Goal: Task Accomplishment & Management: Manage account settings

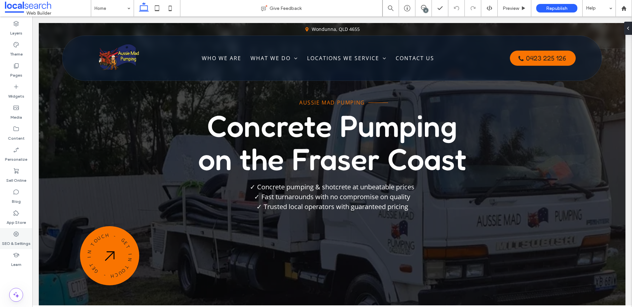
click at [22, 240] on label "SEO & Settings" at bounding box center [16, 241] width 29 height 9
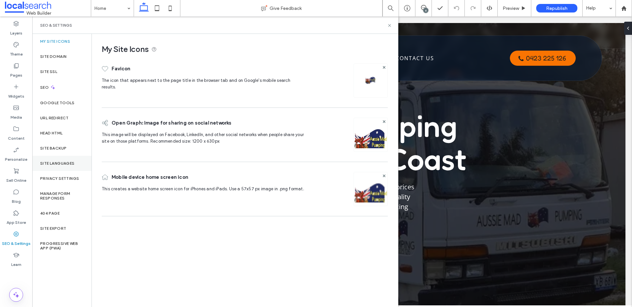
click at [65, 156] on div "Site Languages" at bounding box center [61, 163] width 59 height 15
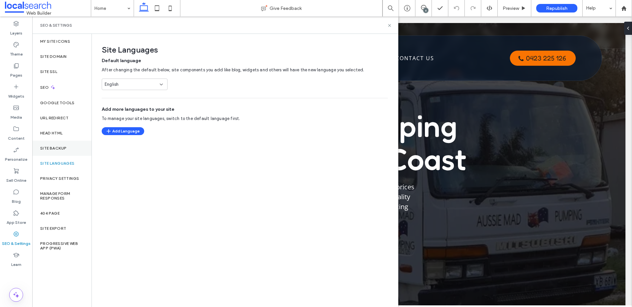
click at [68, 149] on div "Site Backup" at bounding box center [61, 148] width 59 height 15
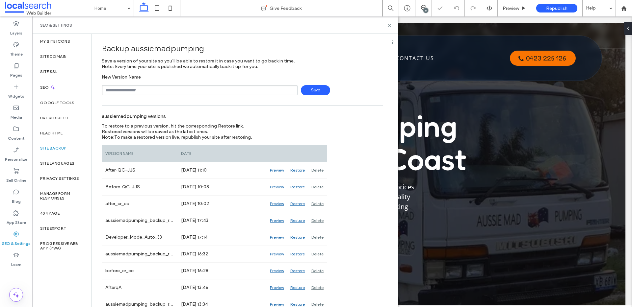
click at [172, 91] on input "text" at bounding box center [200, 90] width 196 height 10
type input "**********"
click at [308, 93] on span "Save" at bounding box center [315, 90] width 29 height 10
click at [425, 6] on icon at bounding box center [423, 7] width 5 height 5
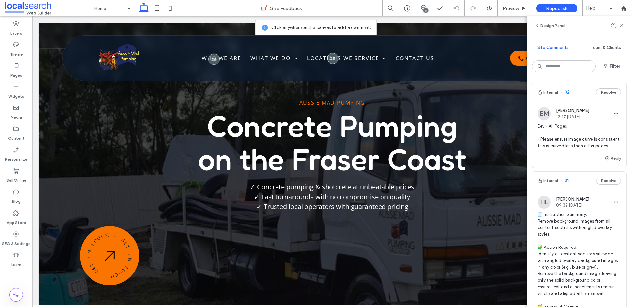
click at [546, 132] on span "Dev - All Pages - Please ensure image curve is consistent, this is curved less …" at bounding box center [579, 136] width 84 height 26
